Goal: Information Seeking & Learning: Learn about a topic

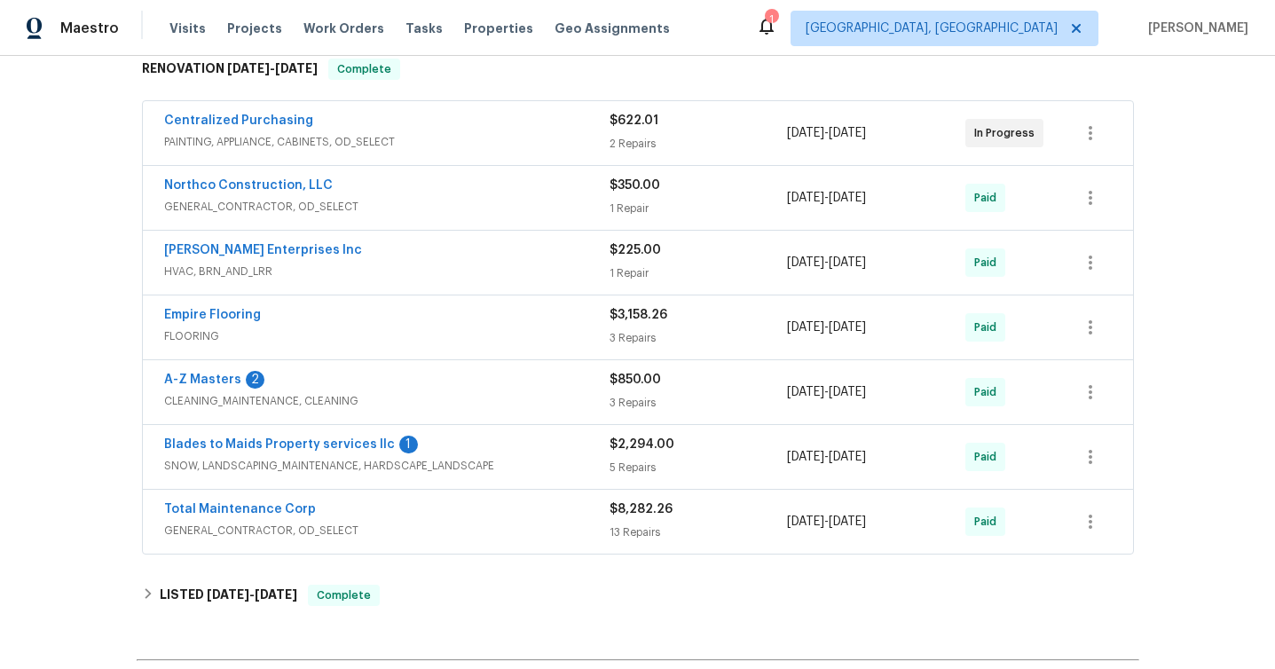
scroll to position [515, 0]
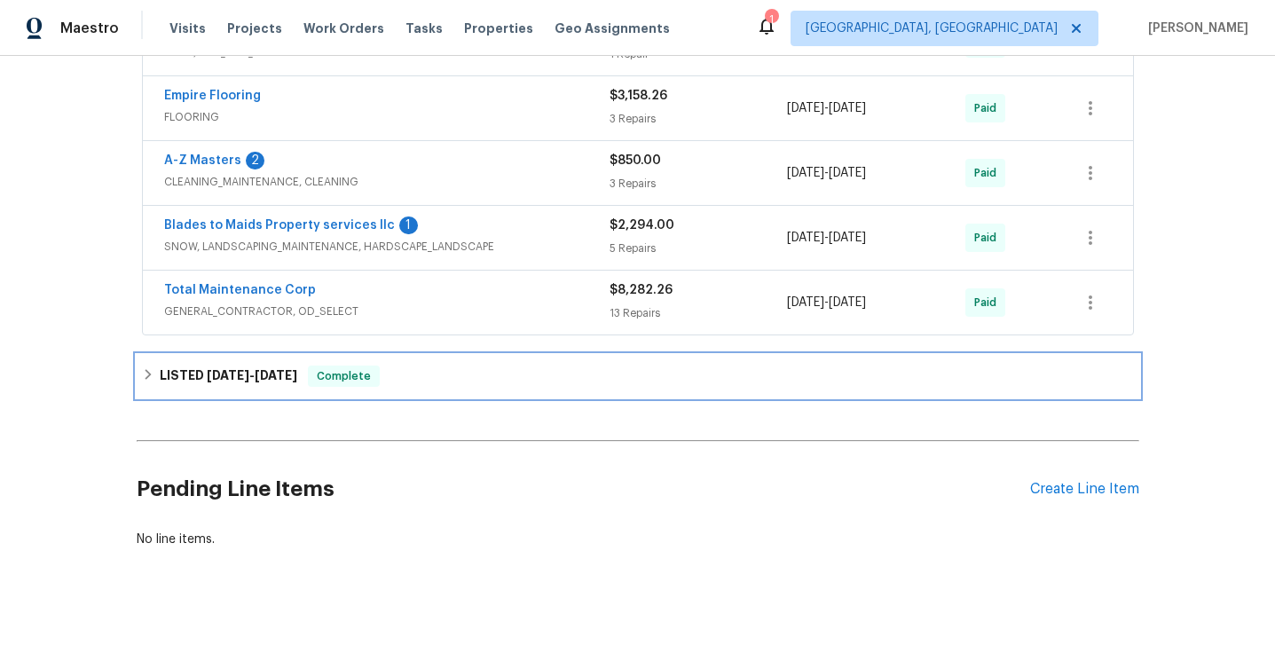
click at [439, 369] on div "LISTED [DATE] - [DATE] Complete" at bounding box center [638, 376] width 992 height 21
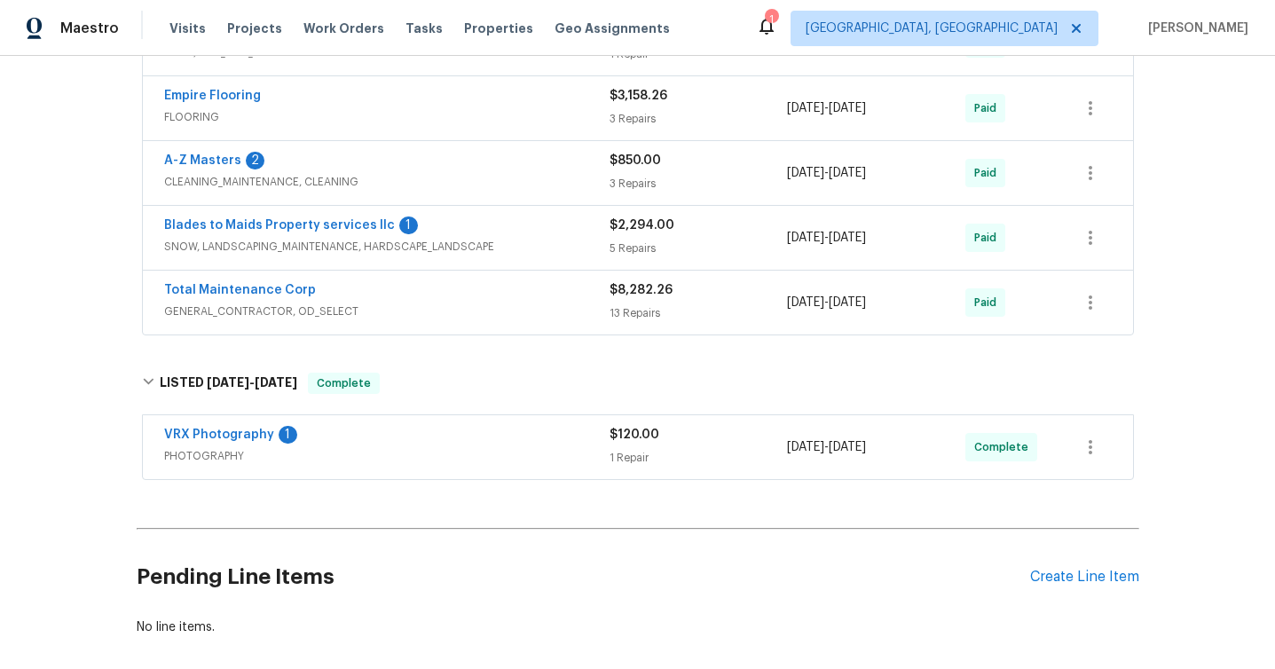
click at [415, 436] on div "VRX Photography 1" at bounding box center [387, 436] width 446 height 21
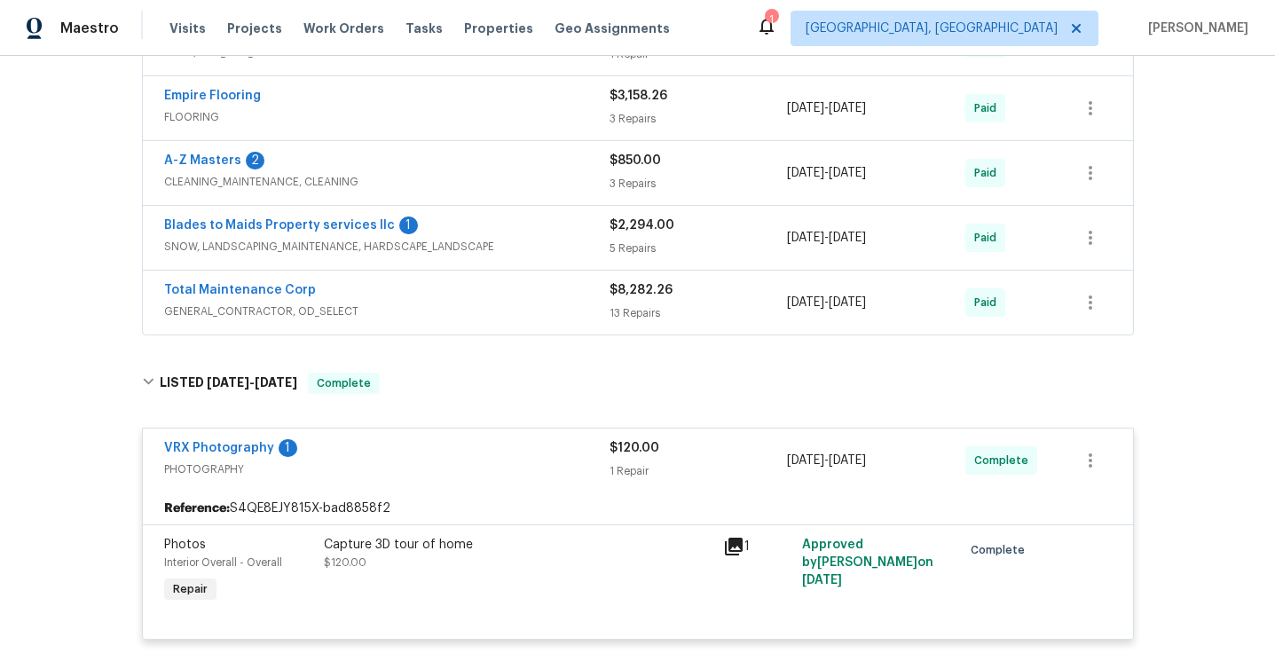
click at [465, 295] on div "Total Maintenance Corp" at bounding box center [387, 291] width 446 height 21
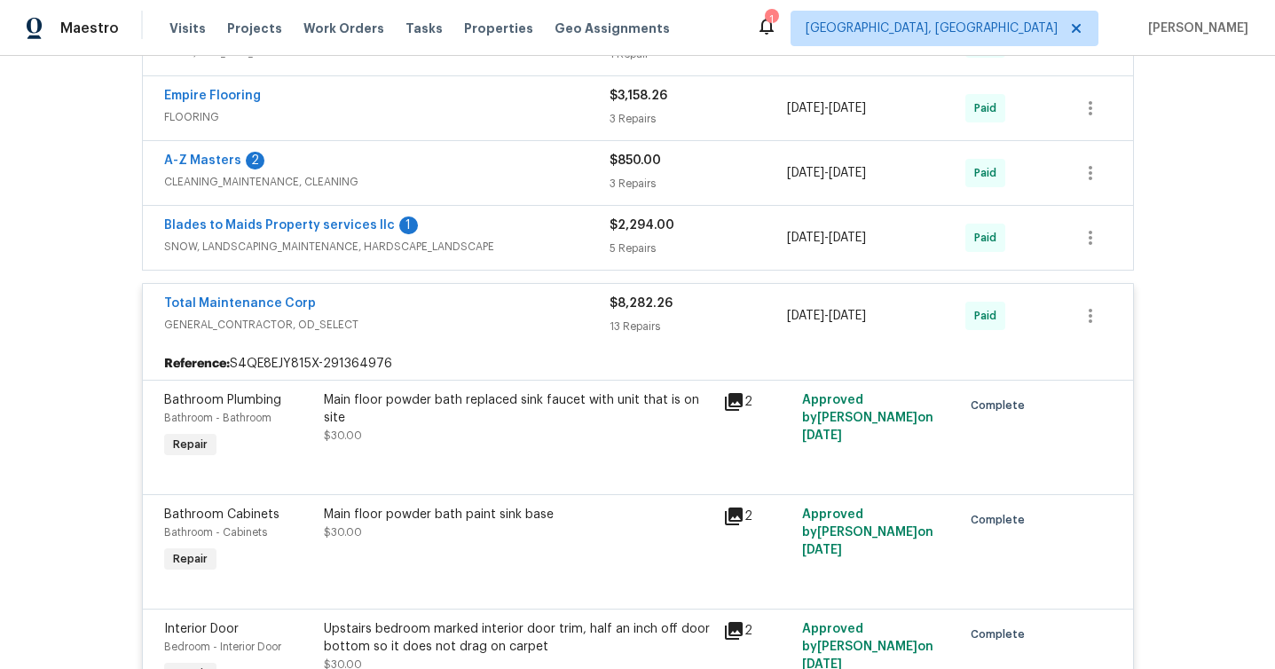
click at [515, 235] on div "Blades to Maids Property services llc 1" at bounding box center [387, 227] width 446 height 21
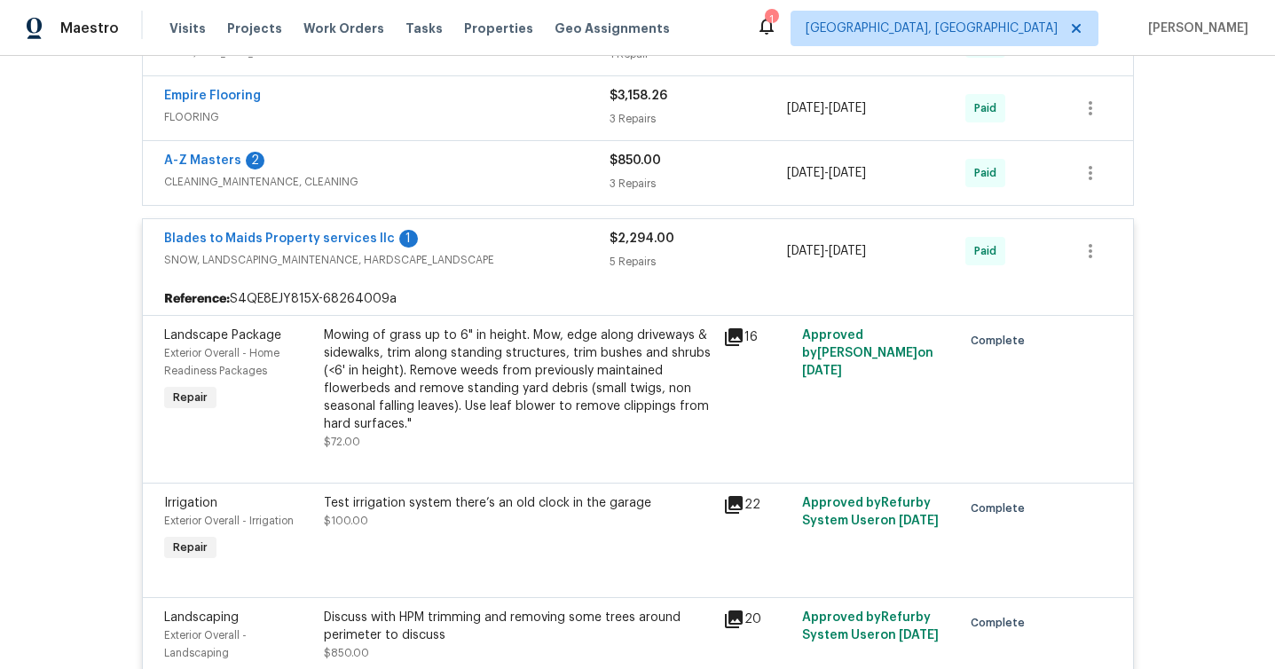
click at [505, 167] on div "A-Z Masters 2" at bounding box center [387, 162] width 446 height 21
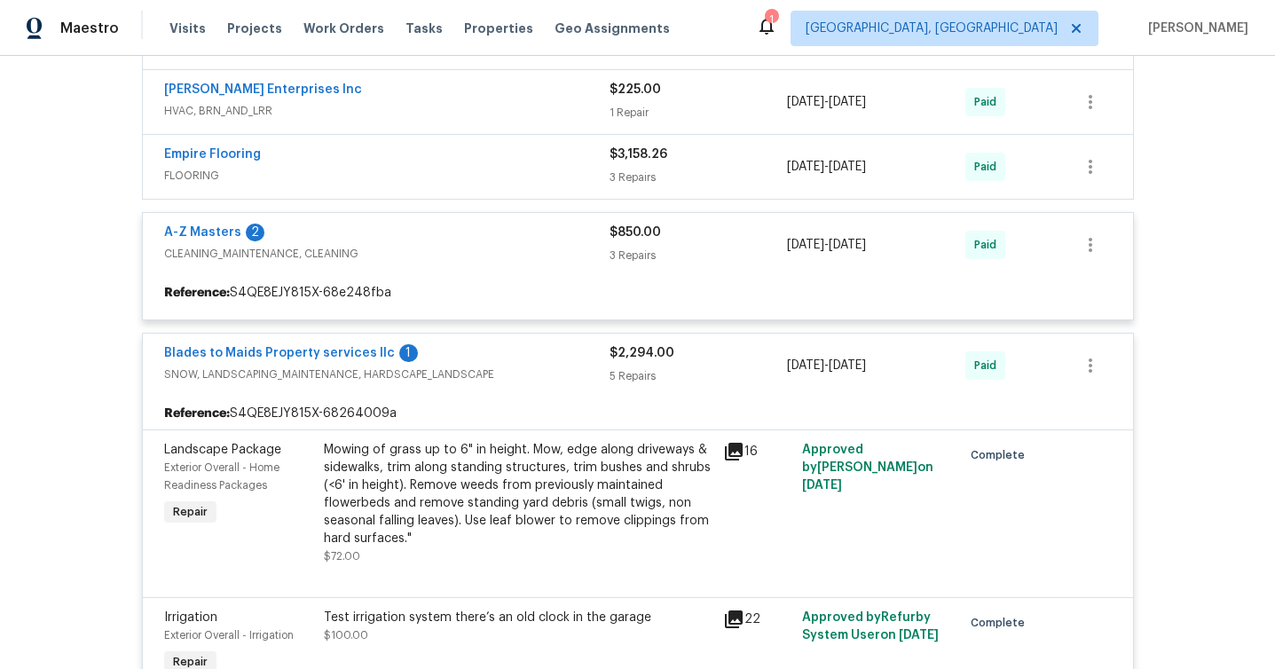
scroll to position [449, 0]
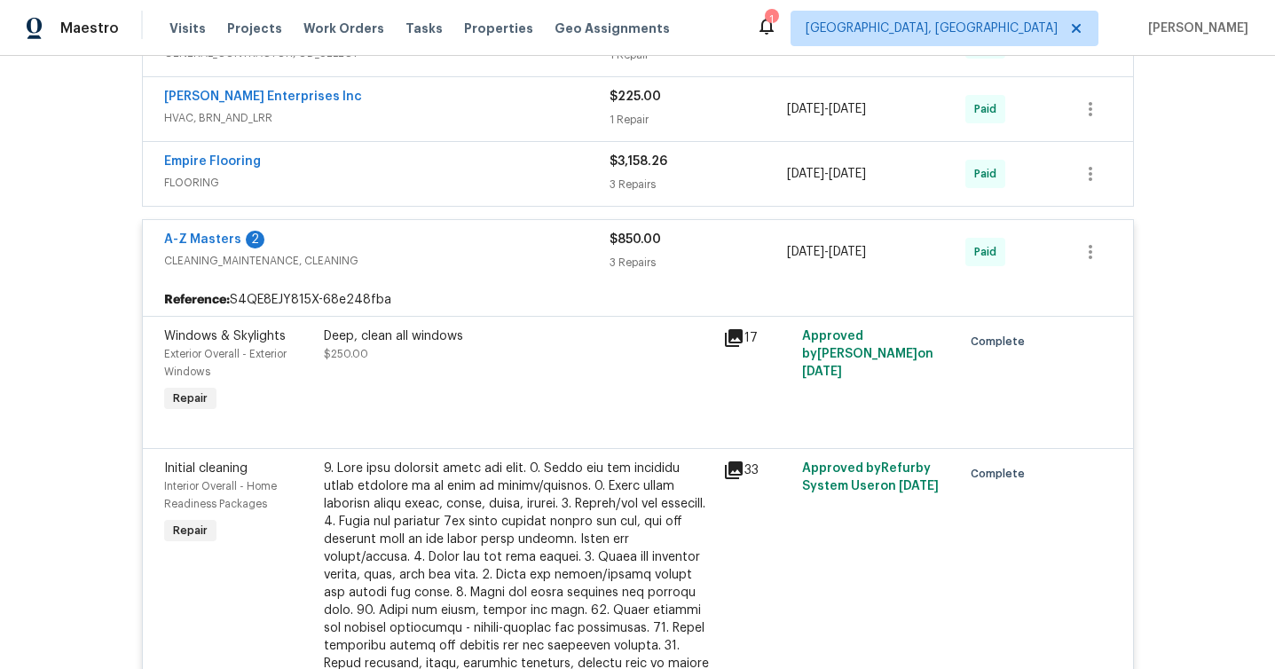
click at [489, 174] on span "FLOORING" at bounding box center [387, 183] width 446 height 18
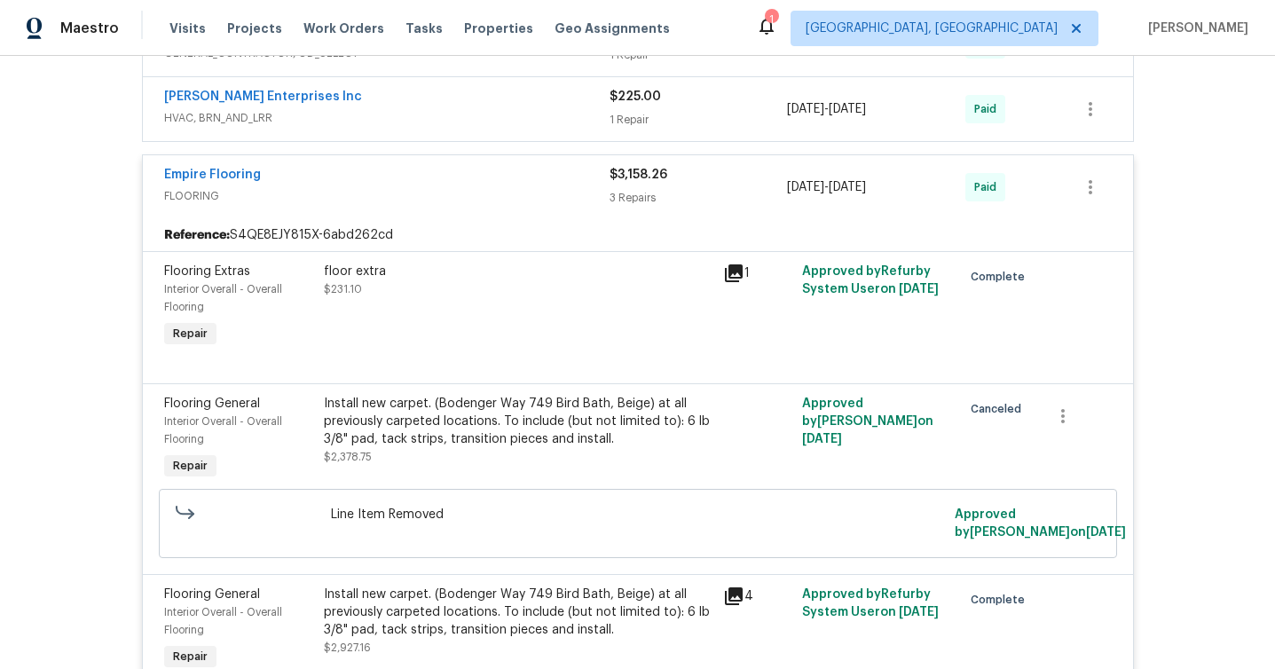
click at [496, 119] on span "HVAC, BRN_AND_LRR" at bounding box center [387, 118] width 446 height 18
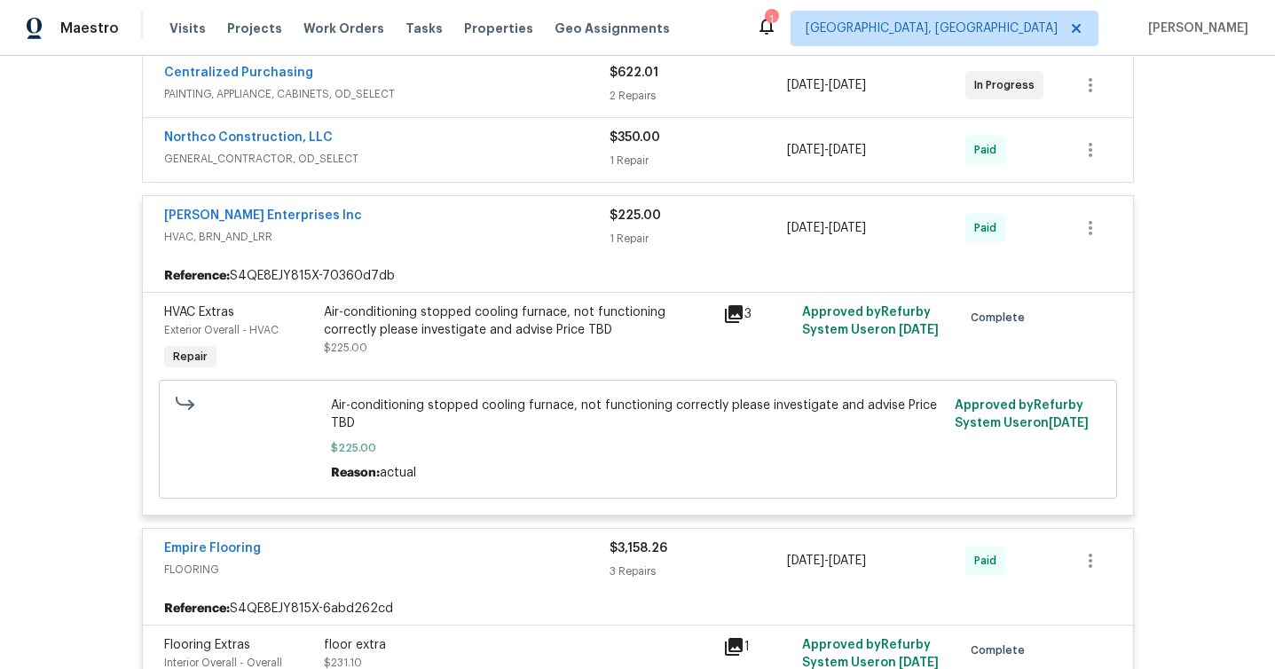
click at [485, 146] on div "Northco Construction, LLC" at bounding box center [387, 139] width 446 height 21
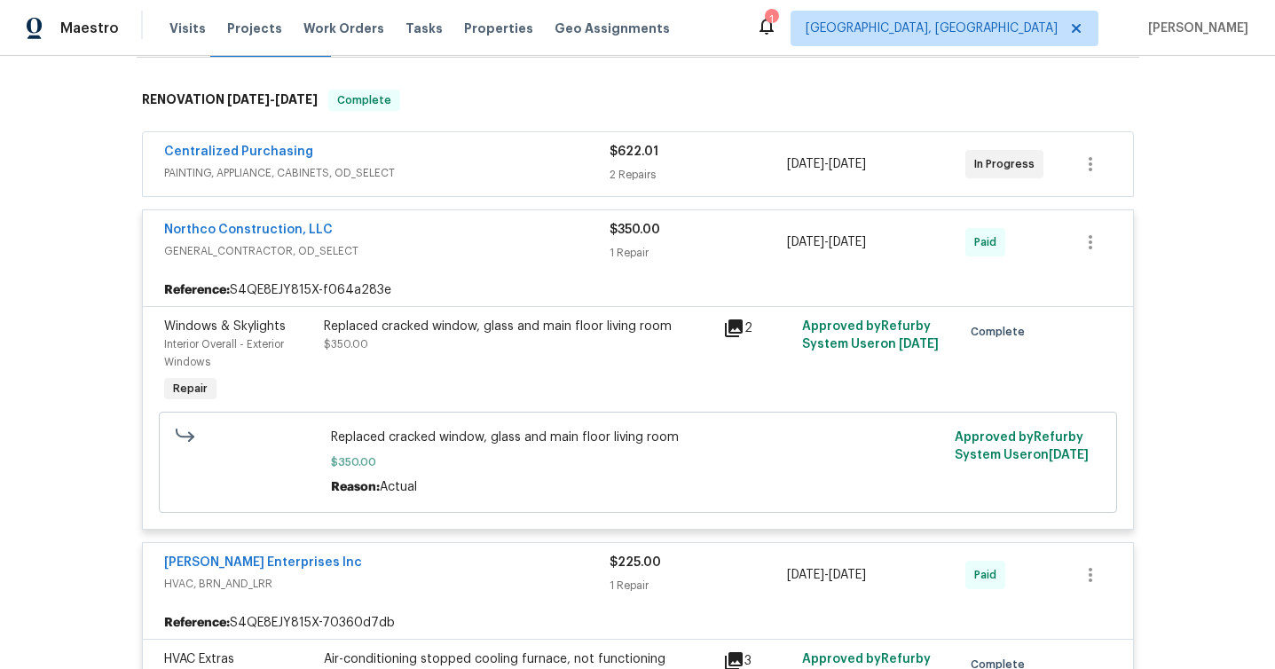
scroll to position [261, 0]
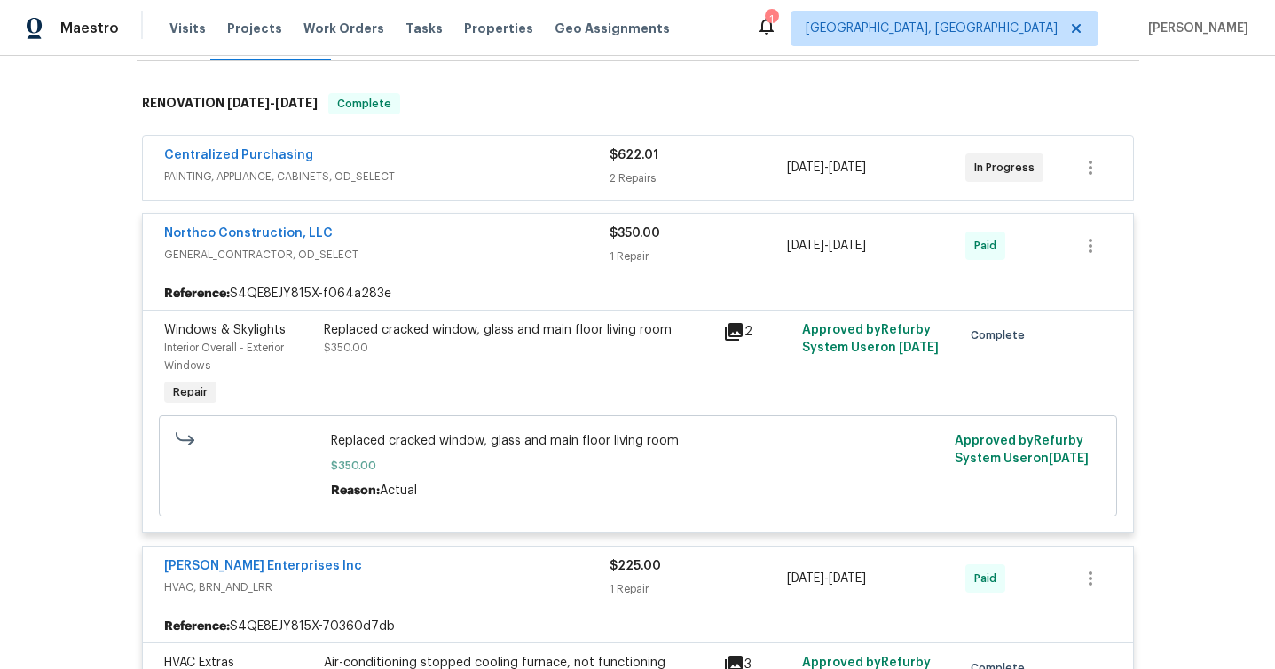
click at [457, 174] on span "PAINTING, APPLIANCE, CABINETS, OD_SELECT" at bounding box center [387, 177] width 446 height 18
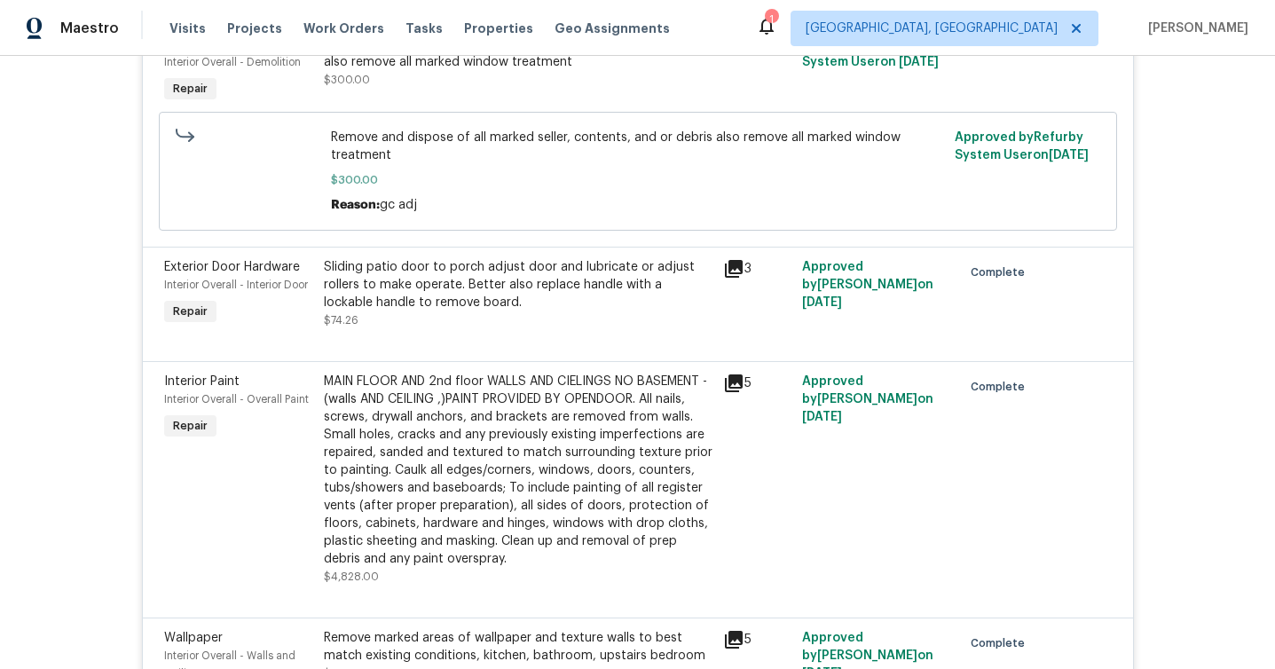
scroll to position [0, 0]
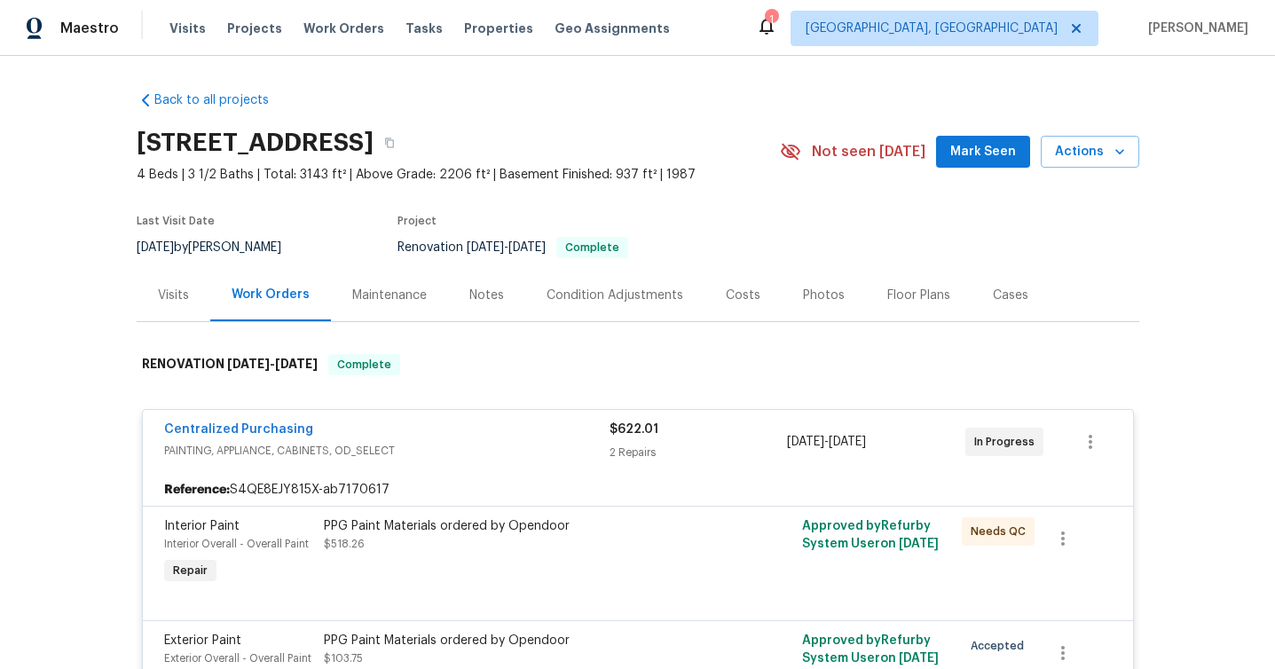
click at [391, 313] on div "Maintenance" at bounding box center [389, 295] width 117 height 52
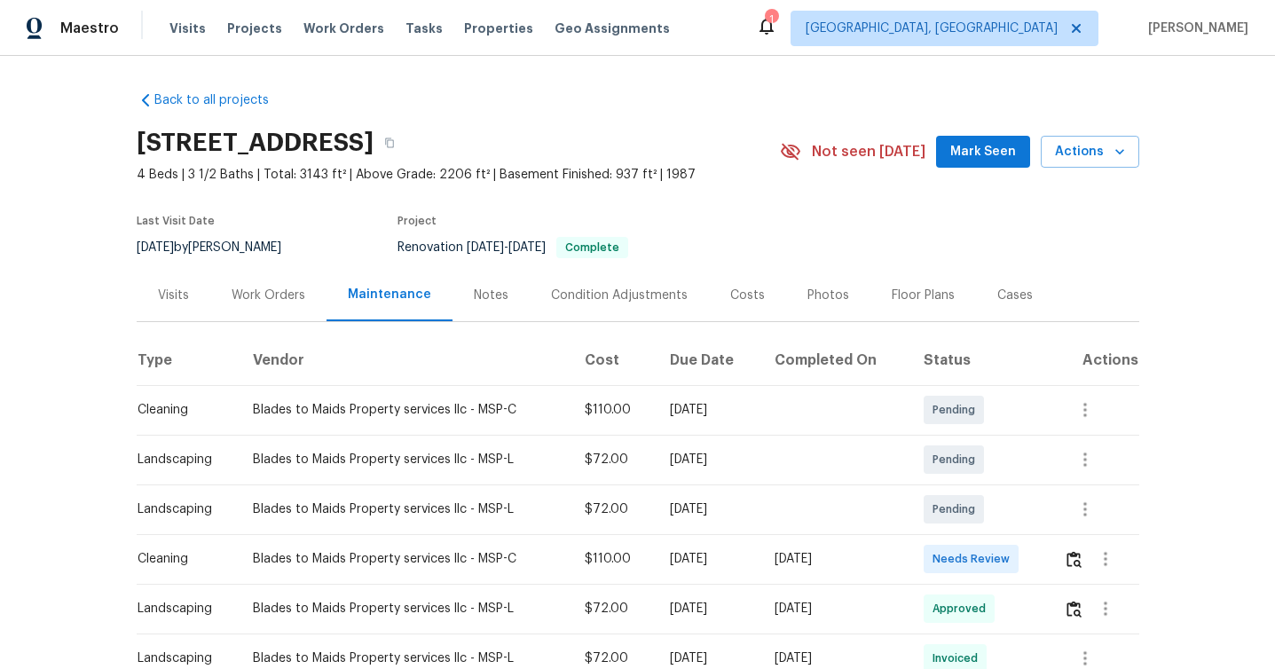
click at [493, 284] on div "Notes" at bounding box center [491, 295] width 77 height 52
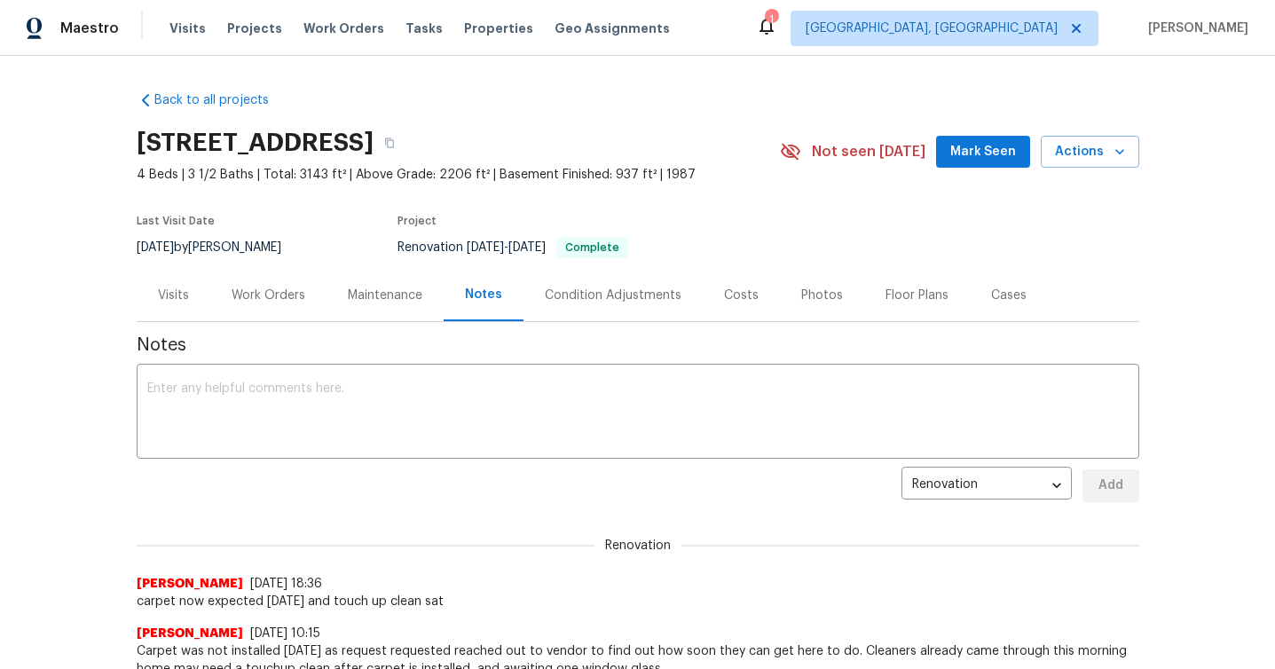
click at [642, 299] on div "Condition Adjustments" at bounding box center [613, 296] width 137 height 18
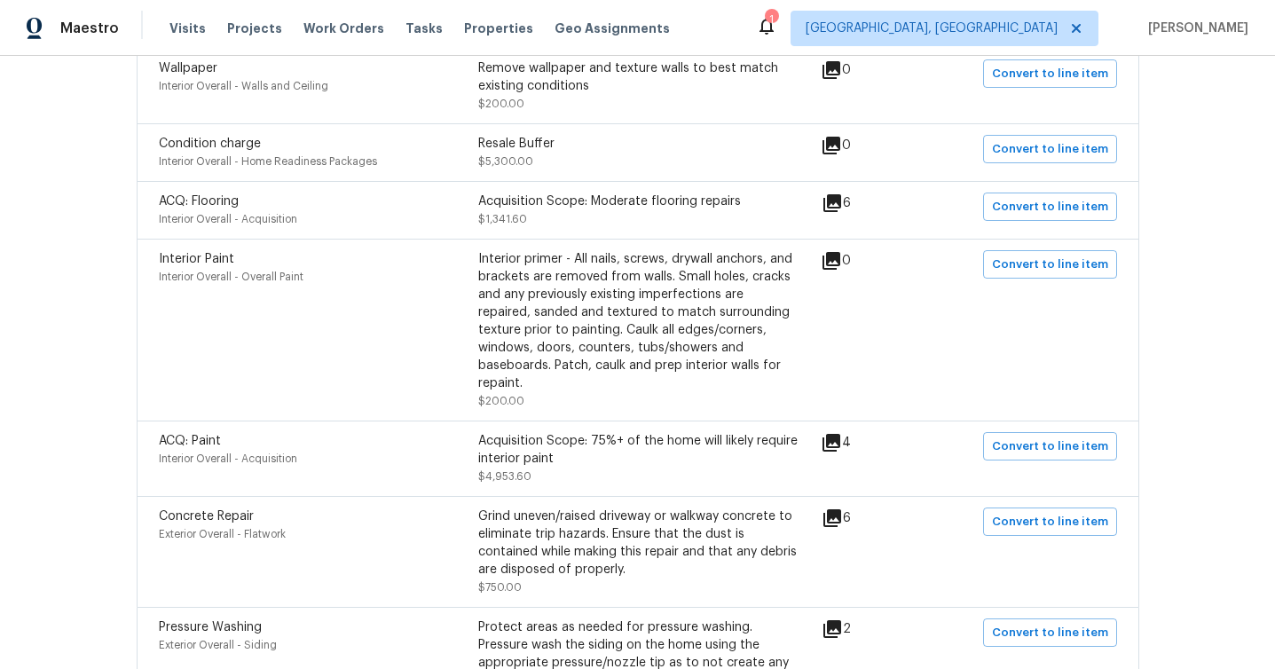
scroll to position [146, 0]
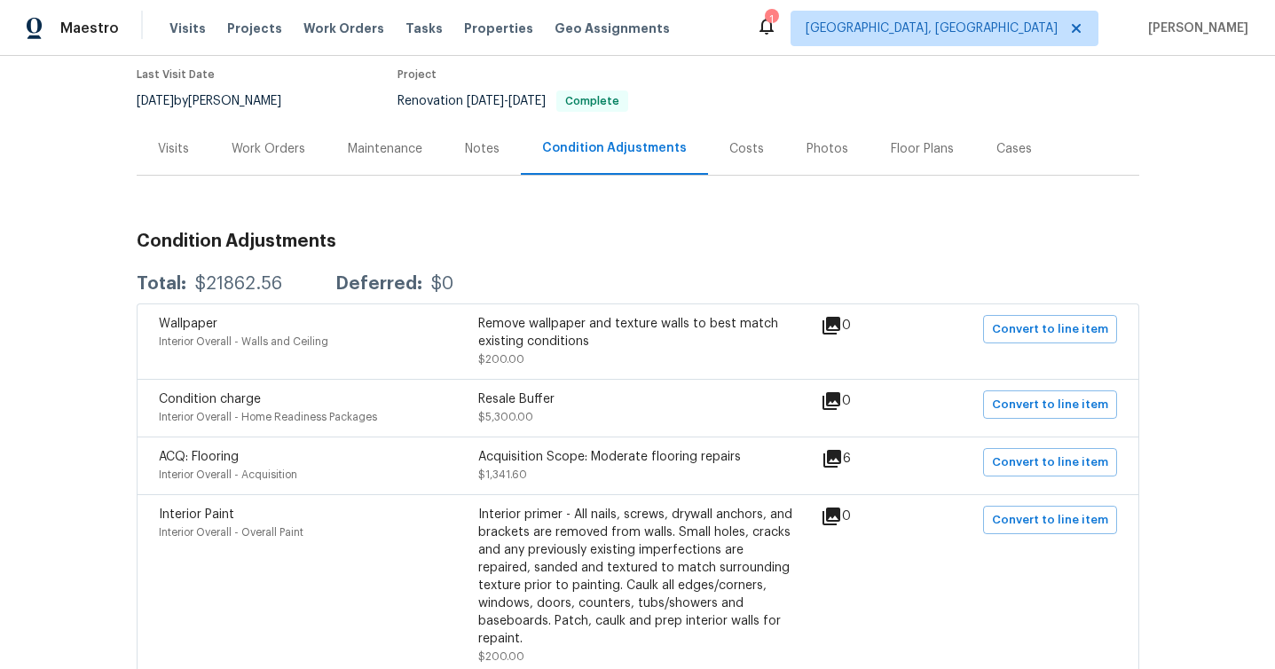
click at [742, 154] on div "Costs" at bounding box center [747, 149] width 35 height 18
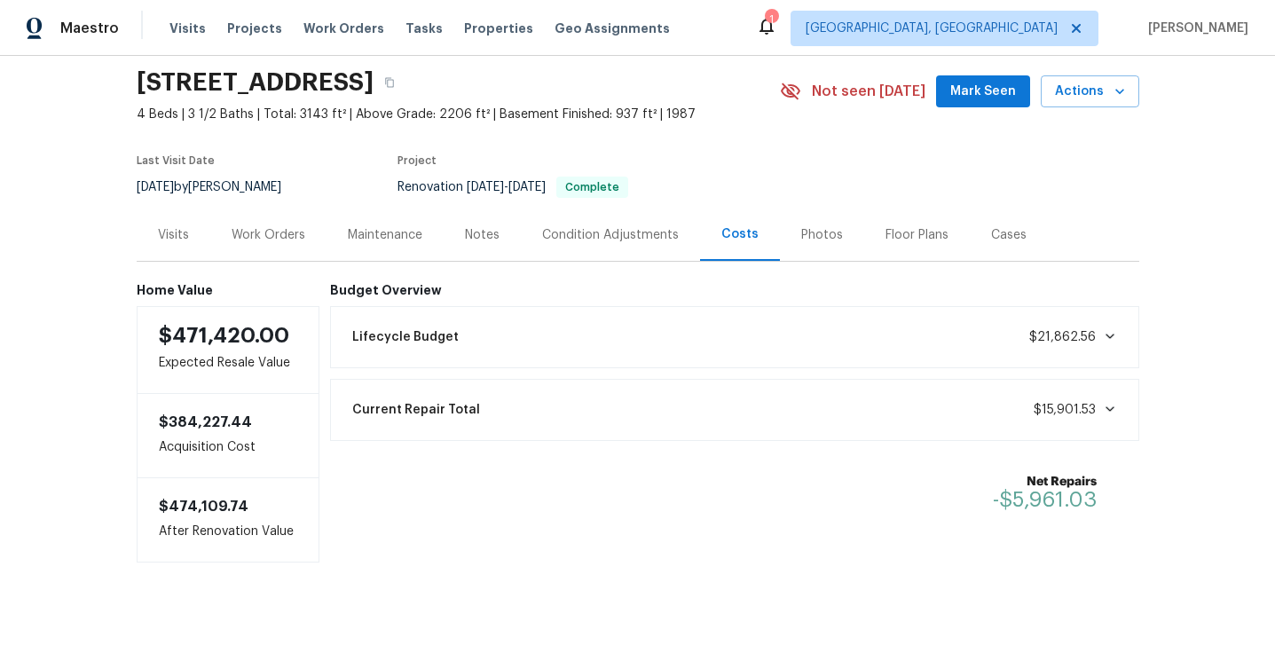
click at [826, 243] on div "Photos" at bounding box center [822, 235] width 84 height 52
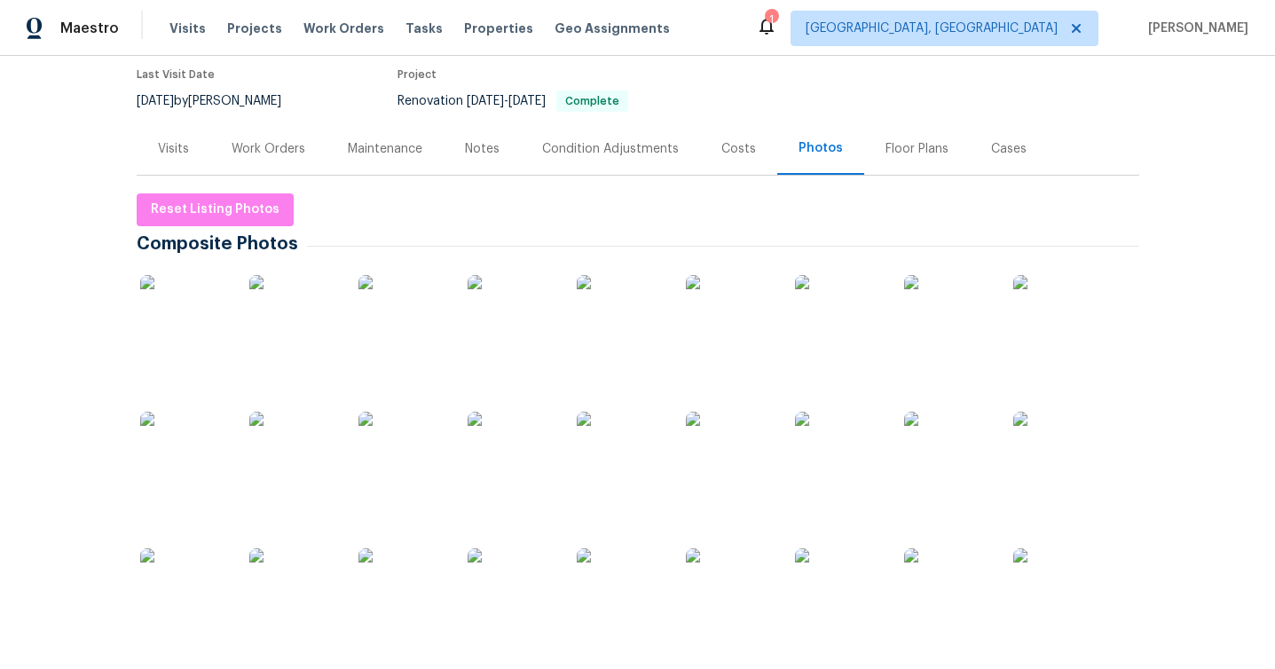
click at [999, 157] on div "Cases" at bounding box center [1009, 148] width 78 height 52
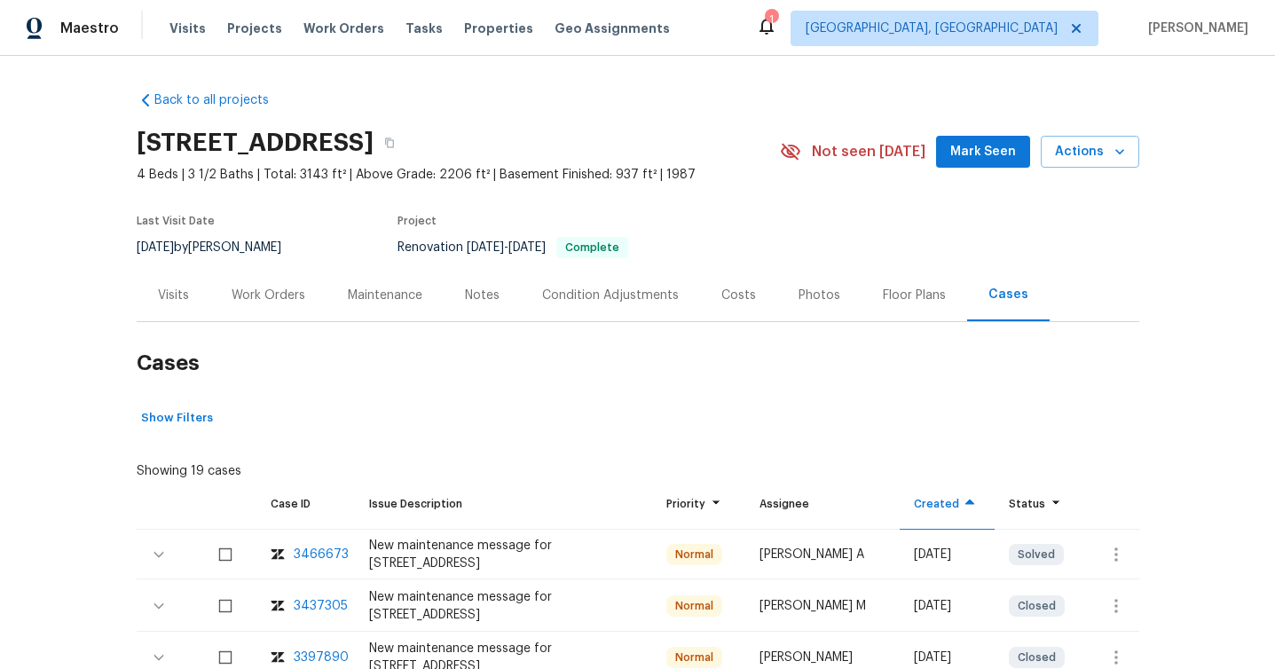
click at [700, 128] on div "[STREET_ADDRESS]" at bounding box center [458, 143] width 643 height 46
click at [698, 133] on div "[STREET_ADDRESS]" at bounding box center [458, 143] width 643 height 46
click at [394, 138] on icon "button" at bounding box center [389, 143] width 9 height 10
